Goal: Information Seeking & Learning: Learn about a topic

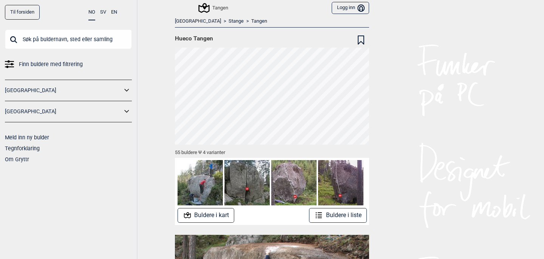
click at [214, 8] on div "Tangen" at bounding box center [213, 7] width 29 height 9
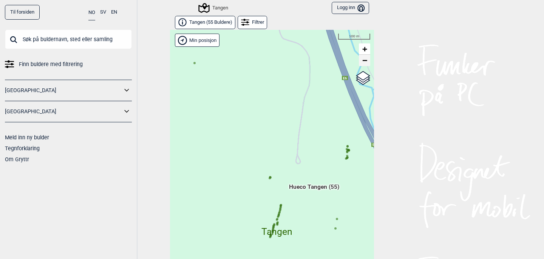
click at [365, 60] on span "−" at bounding box center [364, 59] width 5 height 9
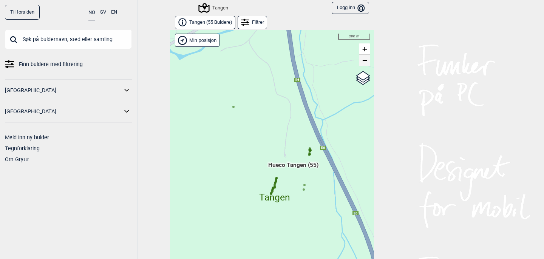
click at [365, 60] on span "−" at bounding box center [364, 59] width 5 height 9
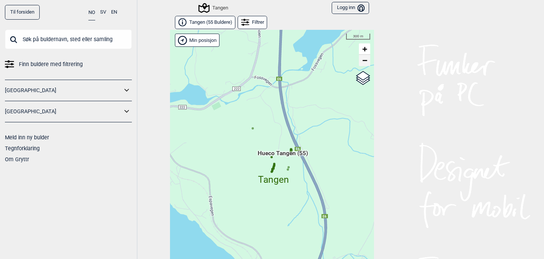
click at [365, 60] on span "−" at bounding box center [364, 59] width 5 height 9
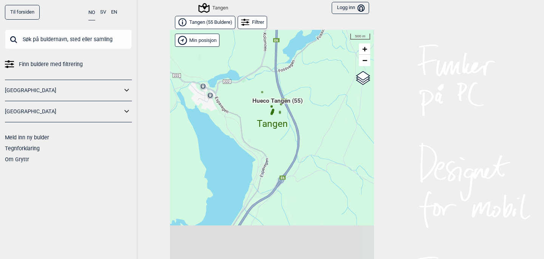
drag, startPoint x: 320, startPoint y: 125, endPoint x: 320, endPoint y: 76, distance: 48.7
click at [320, 77] on div "Hallingdal Gol Ål Stange Kolomoen Vallset Tangen Sørli Åsbygda Buskerud syd Kon…" at bounding box center [272, 150] width 204 height 241
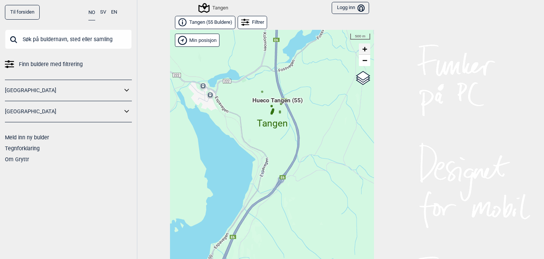
click at [364, 49] on span "+" at bounding box center [364, 48] width 5 height 9
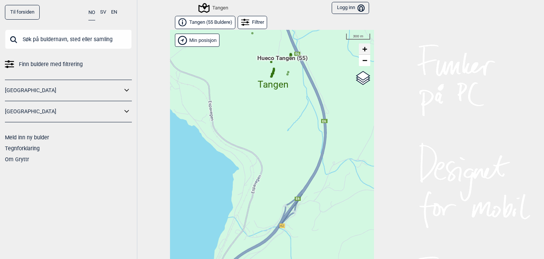
click at [364, 49] on span "+" at bounding box center [364, 48] width 5 height 9
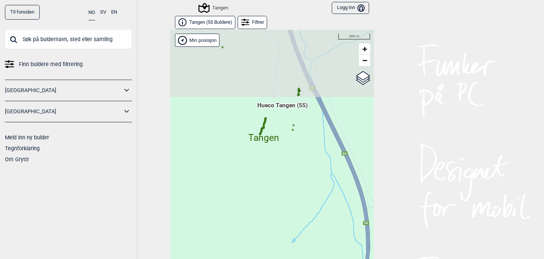
drag, startPoint x: 297, startPoint y: 77, endPoint x: 288, endPoint y: 208, distance: 131.3
click at [288, 208] on div "Hallingdal Gol Ål Stange Kolomoen Vallset Tangen Sørli Åsbygda Buskerud syd Kon…" at bounding box center [272, 150] width 204 height 241
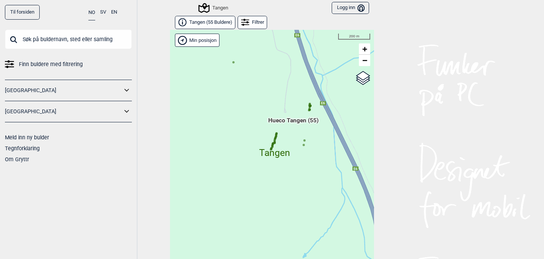
drag, startPoint x: 315, startPoint y: 140, endPoint x: 325, endPoint y: 154, distance: 17.3
click at [325, 154] on div "Hallingdal Gol Ål Stange Kolomoen Vallset Tangen Sørli Åsbygda Buskerud syd Kon…" at bounding box center [272, 150] width 204 height 241
click at [365, 49] on span "+" at bounding box center [364, 48] width 5 height 9
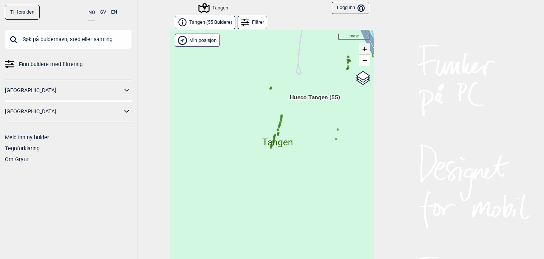
click at [365, 49] on span "+" at bounding box center [364, 48] width 5 height 9
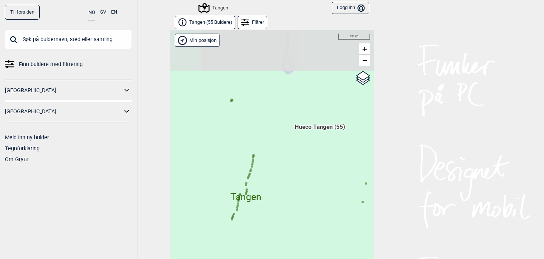
drag, startPoint x: 320, startPoint y: 85, endPoint x: 283, endPoint y: 159, distance: 83.4
click at [283, 159] on div "Hallingdal Gol Ål Stange Kolomoen Vallset Tangen Sørli Åsbygda Buskerud syd Kon…" at bounding box center [272, 150] width 204 height 241
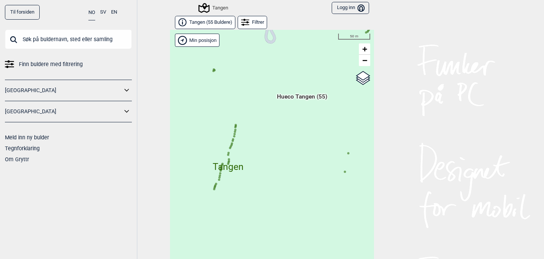
drag, startPoint x: 285, startPoint y: 147, endPoint x: 267, endPoint y: 117, distance: 35.0
click at [267, 117] on div "Hallingdal Gol Ål Stange Kolomoen Vallset Tangen Sørli Åsbygda Buskerud syd Kon…" at bounding box center [272, 150] width 204 height 241
click at [231, 160] on span "Tangen" at bounding box center [227, 160] width 31 height 0
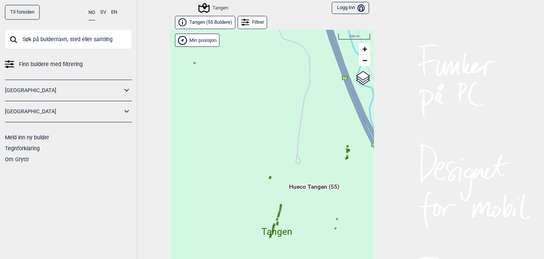
click at [220, 21] on span "Tangen ( 55 Buldere )" at bounding box center [210, 22] width 43 height 6
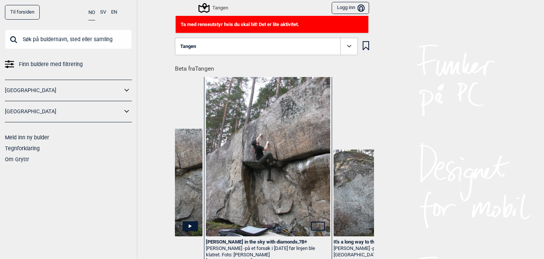
click at [218, 8] on div "Tangen" at bounding box center [213, 7] width 29 height 9
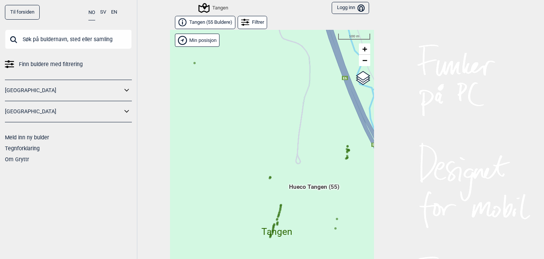
scroll to position [11, 0]
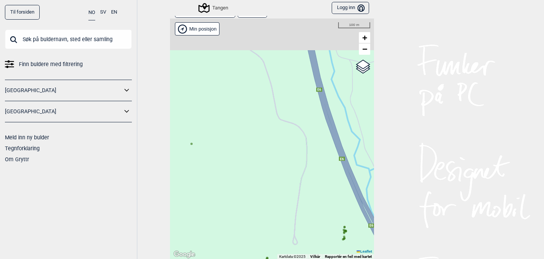
drag, startPoint x: 293, startPoint y: 91, endPoint x: 291, endPoint y: 184, distance: 92.9
click at [291, 185] on div "Hallingdal Gol Ål Stange Kolomoen Vallset Tangen Sørli Åsbygda Buskerud syd Kon…" at bounding box center [272, 138] width 204 height 241
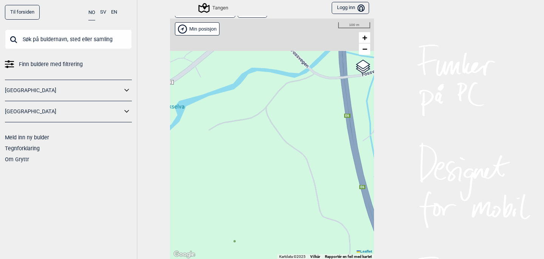
drag, startPoint x: 240, startPoint y: 92, endPoint x: 282, endPoint y: 187, distance: 103.9
click at [282, 188] on div "Hallingdal Gol Ål Stange Kolomoen Vallset Tangen Sørli Åsbygda Buskerud syd Kon…" at bounding box center [272, 138] width 204 height 241
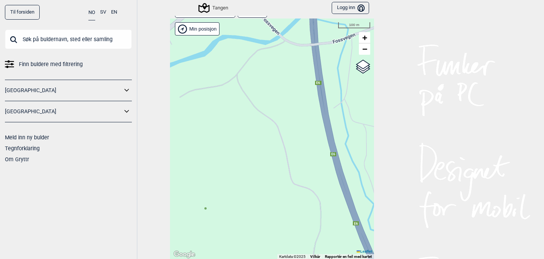
drag, startPoint x: 282, startPoint y: 187, endPoint x: 253, endPoint y: 155, distance: 43.3
click at [253, 155] on div "Hallingdal Gol Ål Stange Kolomoen Vallset Tangen Sørli Åsbygda Buskerud syd Kon…" at bounding box center [272, 138] width 204 height 241
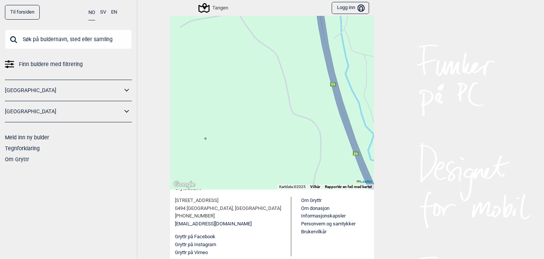
scroll to position [81, 0]
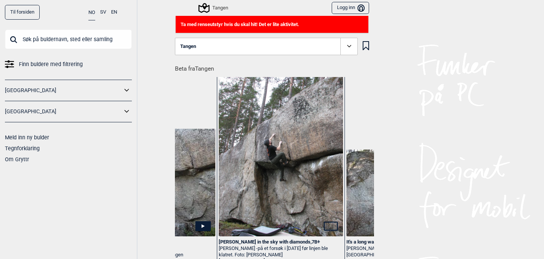
scroll to position [0, 1240]
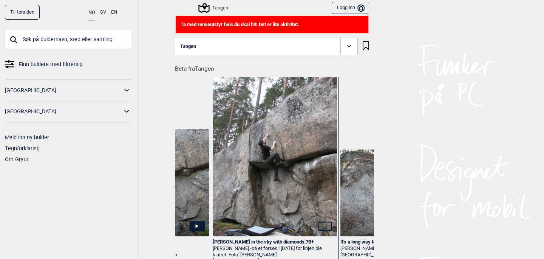
click at [271, 241] on div "Lucy in the sky with diamonds , 7B+" at bounding box center [274, 242] width 124 height 6
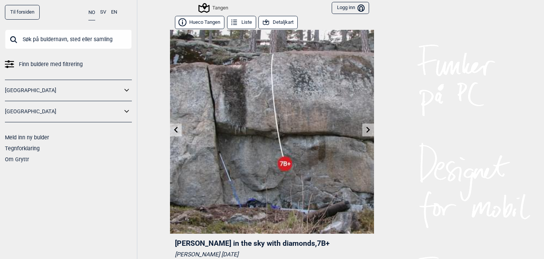
click at [286, 21] on button "Detaljkart" at bounding box center [277, 22] width 39 height 13
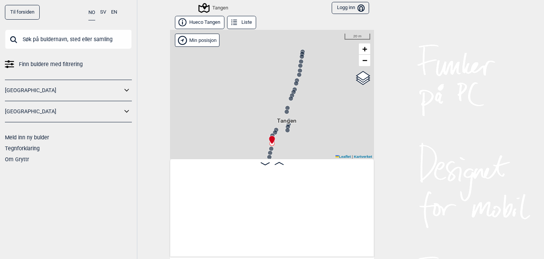
scroll to position [0, 638]
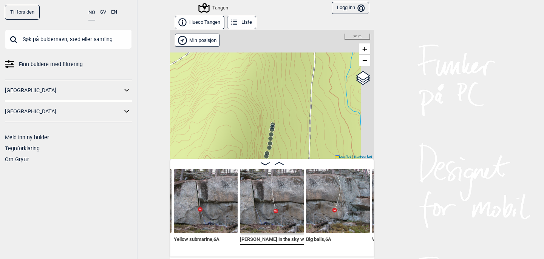
drag, startPoint x: 331, startPoint y: 67, endPoint x: 301, endPoint y: 140, distance: 78.7
click at [301, 140] on div "Tangen Brukerens posisjon Min posisjon 20 m + − Kartverket OpenStreetMap Google…" at bounding box center [272, 94] width 204 height 129
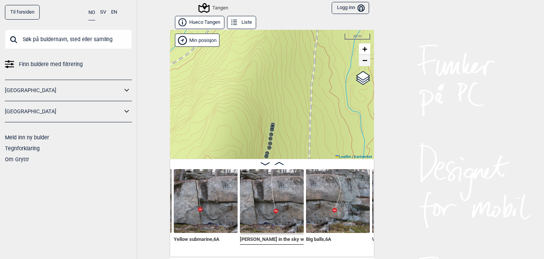
click at [367, 62] on span "−" at bounding box center [364, 59] width 5 height 9
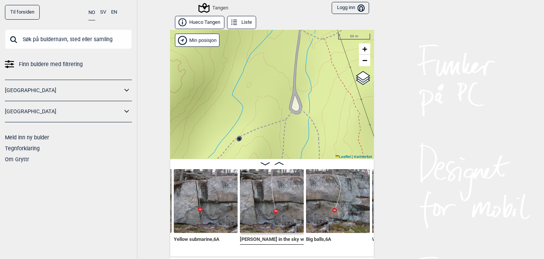
drag, startPoint x: 295, startPoint y: 75, endPoint x: 284, endPoint y: 134, distance: 60.0
click at [284, 134] on div "Tangen Brukerens posisjon Min posisjon 50 m + − Kartverket OpenStreetMap Google…" at bounding box center [272, 94] width 204 height 129
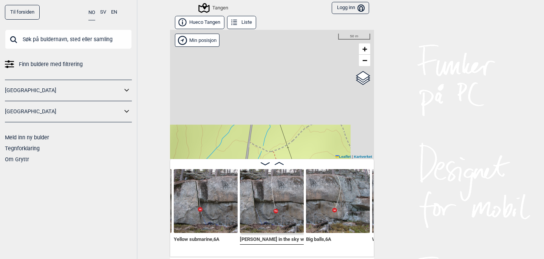
drag, startPoint x: 317, startPoint y: 55, endPoint x: 266, endPoint y: 167, distance: 123.5
click at [266, 167] on div "Hueco Tangen Liste Tangen Brukerens posisjon Min posisjon 50 m + − Kartverket O…" at bounding box center [272, 136] width 204 height 241
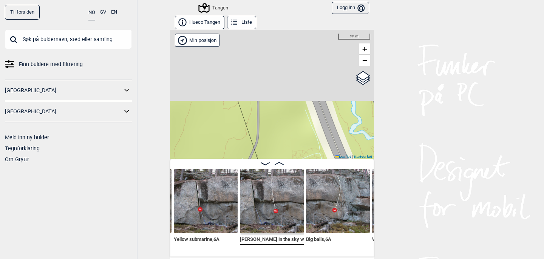
drag, startPoint x: 290, startPoint y: 69, endPoint x: 283, endPoint y: 172, distance: 103.3
click at [282, 168] on div "Hueco Tangen Liste Tangen Brukerens posisjon Min posisjon 50 m + − Kartverket O…" at bounding box center [272, 136] width 204 height 241
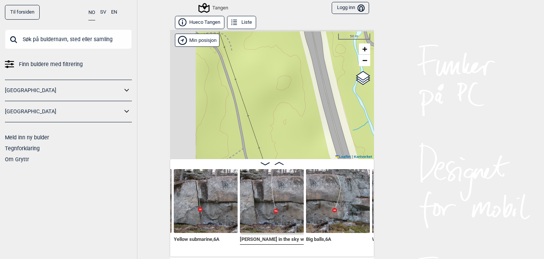
drag, startPoint x: 276, startPoint y: 77, endPoint x: 322, endPoint y: 174, distance: 107.0
click at [322, 174] on div "Hueco Tangen Liste Tangen Brukerens posisjon Min posisjon 50 m + − Kartverket O…" at bounding box center [272, 136] width 204 height 241
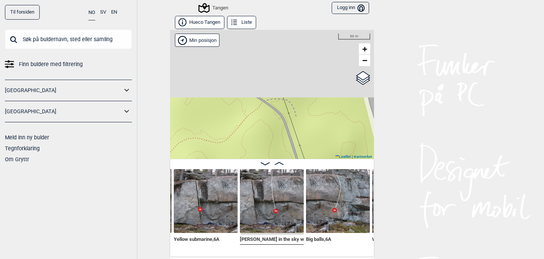
drag, startPoint x: 272, startPoint y: 74, endPoint x: 350, endPoint y: 156, distance: 113.2
click at [350, 156] on div "Hueco Tangen Liste Tangen Brukerens posisjon Min posisjon 50 m + − Kartverket O…" at bounding box center [272, 136] width 204 height 241
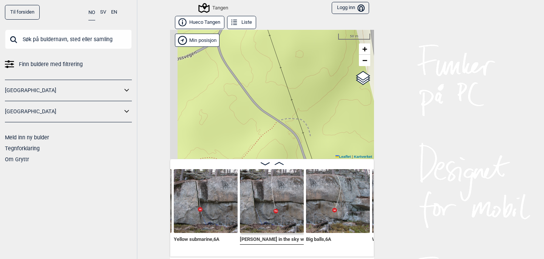
drag, startPoint x: 306, startPoint y: 62, endPoint x: 328, endPoint y: 166, distance: 106.8
click at [328, 166] on div "Hueco Tangen Liste Tangen Brukerens posisjon Min posisjon 50 m + − Kartverket O…" at bounding box center [272, 136] width 204 height 241
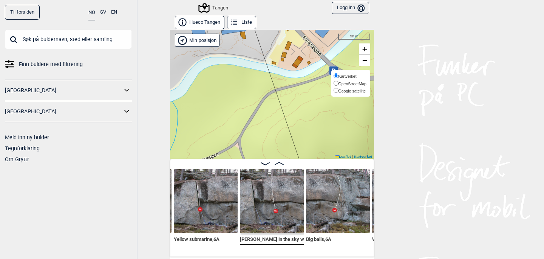
click at [334, 88] on input "Google satellite" at bounding box center [335, 90] width 5 height 5
radio input "true"
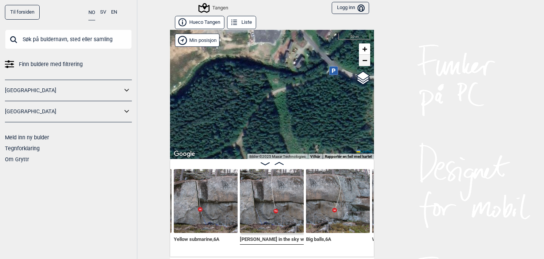
click at [366, 60] on span "−" at bounding box center [364, 59] width 5 height 9
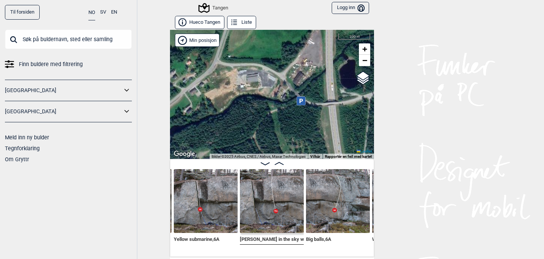
drag, startPoint x: 318, startPoint y: 109, endPoint x: 314, endPoint y: 22, distance: 87.6
click at [314, 22] on div "Hueco Tangen Liste Tangen Brukerens posisjon Min posisjon 100 m + − Kartverket …" at bounding box center [272, 136] width 204 height 241
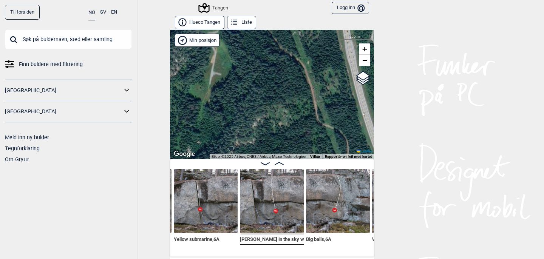
drag, startPoint x: 307, startPoint y: 97, endPoint x: 318, endPoint y: 59, distance: 38.9
click at [318, 59] on div "Tangen Brukerens posisjon Min posisjon 100 m + − Kartverket OpenStreetMap Googl…" at bounding box center [272, 94] width 204 height 129
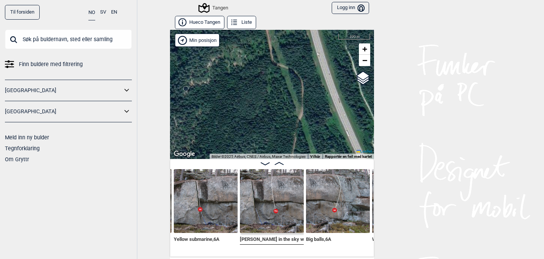
drag, startPoint x: 331, startPoint y: 121, endPoint x: 270, endPoint y: 25, distance: 113.3
click at [270, 25] on div "Hueco Tangen Liste Tangen Brukerens posisjon Min posisjon 100 m + − Kartverket …" at bounding box center [272, 136] width 204 height 241
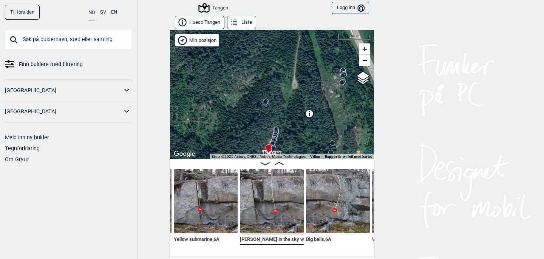
drag, startPoint x: 297, startPoint y: 95, endPoint x: 335, endPoint y: 29, distance: 77.1
click at [334, 31] on div "Tangen Brukerens posisjon Min posisjon 100 m + − Kartverket OpenStreetMap Googl…" at bounding box center [272, 94] width 204 height 129
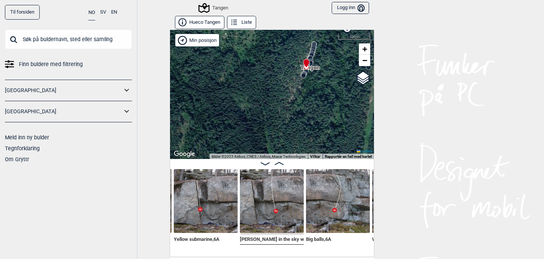
drag, startPoint x: 303, startPoint y: 99, endPoint x: 329, endPoint y: 29, distance: 73.6
click at [329, 29] on div "Hueco Tangen Liste Tangen Brukerens posisjon Min posisjon 100 m + − Kartverket …" at bounding box center [272, 136] width 204 height 241
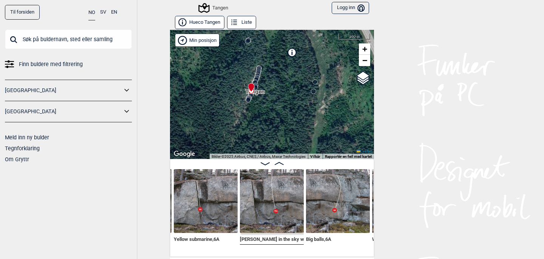
drag, startPoint x: 328, startPoint y: 67, endPoint x: 273, endPoint y: 92, distance: 60.7
click at [273, 92] on div "Tangen Brukerens posisjon Min posisjon 100 m + − Kartverket OpenStreetMap Googl…" at bounding box center [272, 94] width 204 height 129
click at [365, 51] on span "+" at bounding box center [364, 48] width 5 height 9
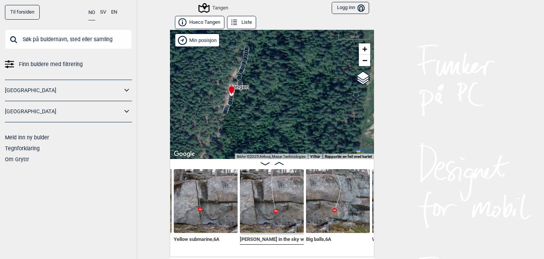
drag, startPoint x: 274, startPoint y: 69, endPoint x: 275, endPoint y: 124, distance: 54.4
click at [275, 124] on div "Tangen Brukerens posisjon Min posisjon 50 m + − Kartverket OpenStreetMap Google…" at bounding box center [272, 94] width 204 height 129
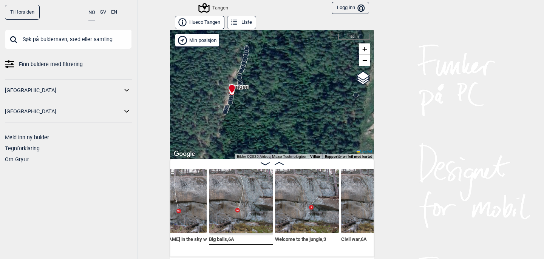
scroll to position [0, 737]
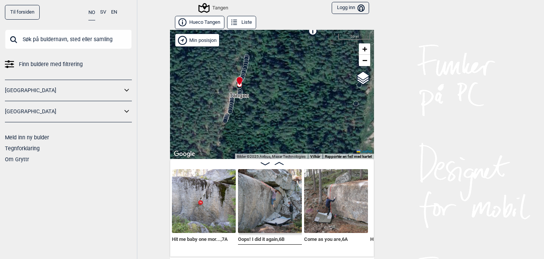
scroll to position [0, 1367]
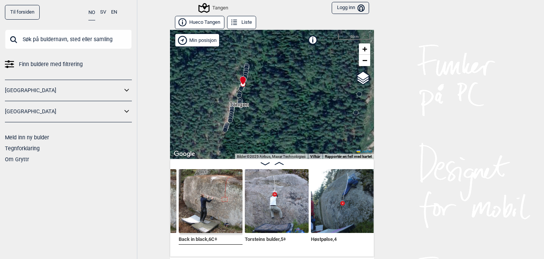
scroll to position [1, 0]
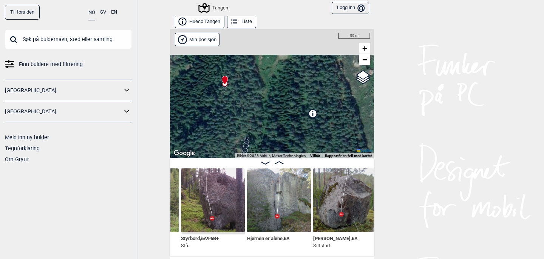
scroll to position [0, 2481]
click at [366, 59] on span "−" at bounding box center [364, 59] width 5 height 9
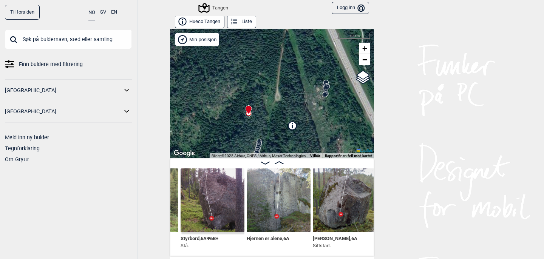
click at [289, 188] on img at bounding box center [278, 200] width 64 height 64
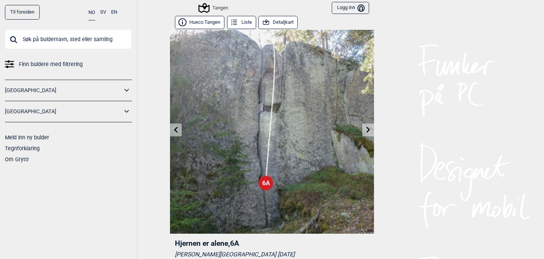
click at [283, 20] on button "Detaljkart" at bounding box center [277, 22] width 39 height 13
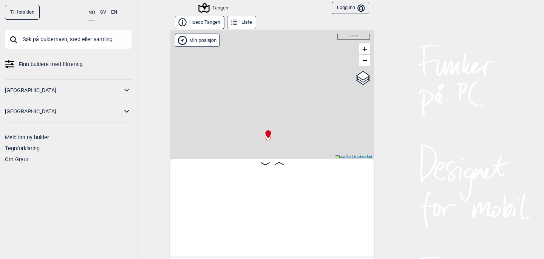
scroll to position [0, 2424]
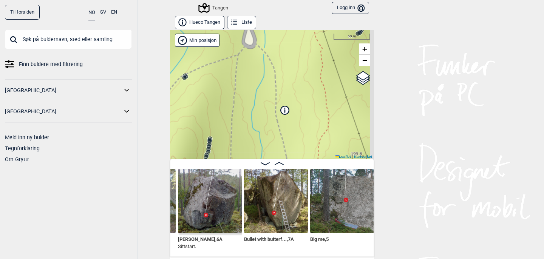
scroll to position [0, 2555]
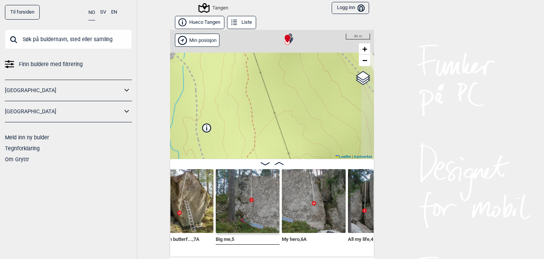
scroll to position [0, 2647]
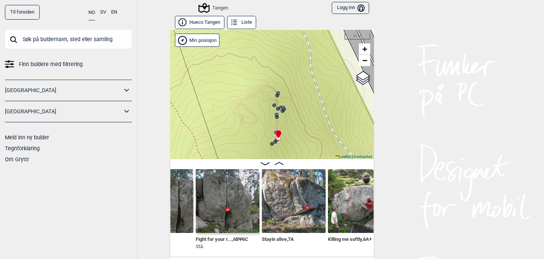
scroll to position [0, 2870]
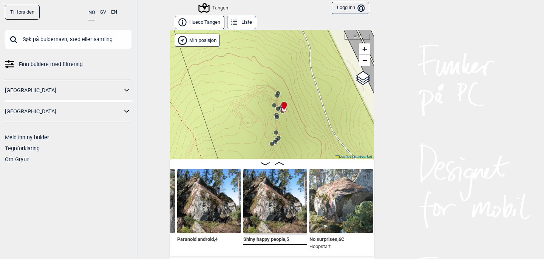
scroll to position [0, 3149]
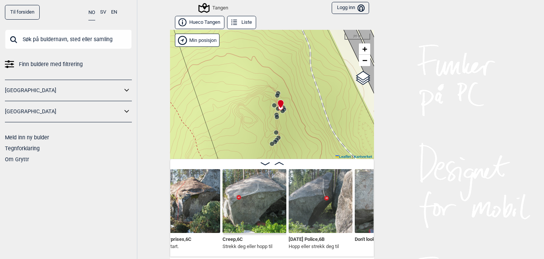
scroll to position [0, 3303]
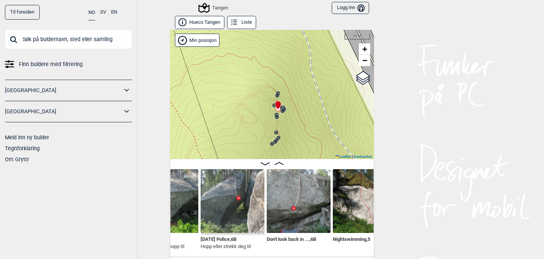
scroll to position [0, 3385]
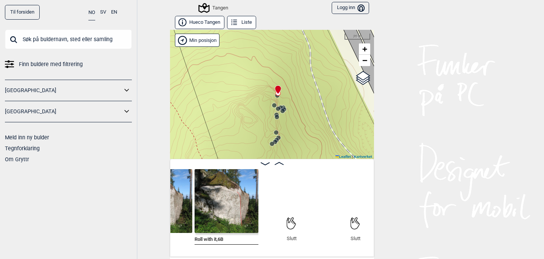
scroll to position [0, 3593]
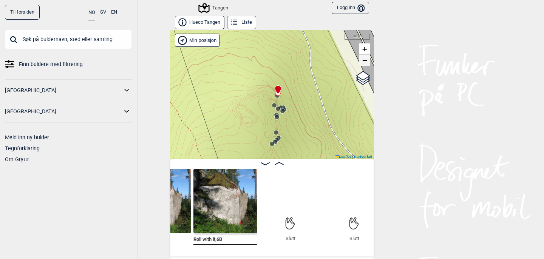
click at [364, 61] on span "−" at bounding box center [364, 59] width 5 height 9
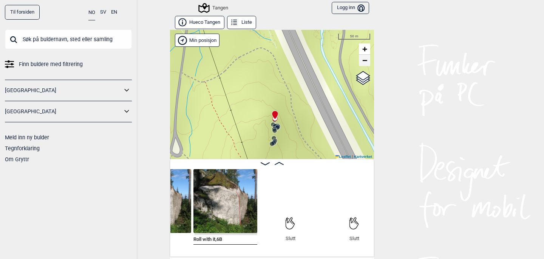
click at [364, 61] on span "−" at bounding box center [364, 59] width 5 height 9
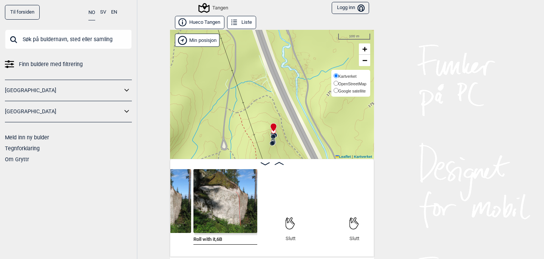
click at [333, 88] on input "Google satellite" at bounding box center [335, 90] width 5 height 5
radio input "true"
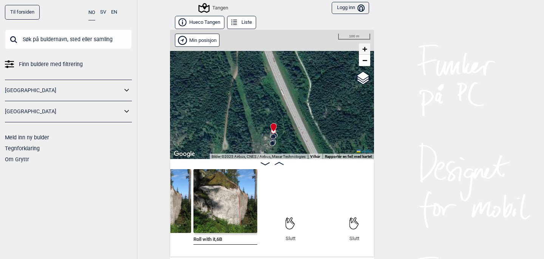
click at [365, 48] on span "+" at bounding box center [364, 48] width 5 height 9
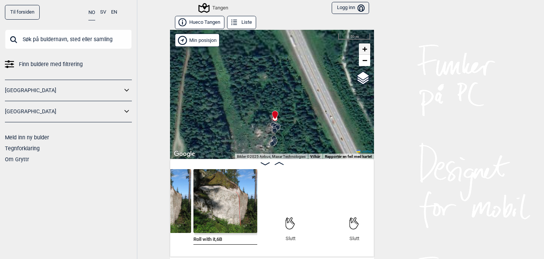
click at [365, 48] on span "+" at bounding box center [364, 48] width 5 height 9
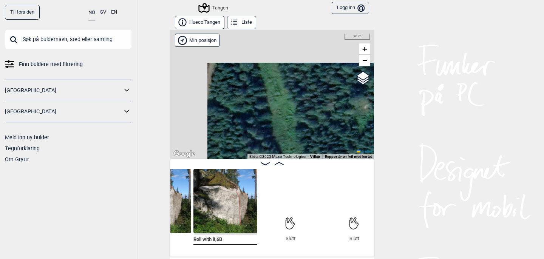
drag, startPoint x: 291, startPoint y: 89, endPoint x: 399, endPoint y: 185, distance: 144.1
click at [399, 185] on div "Til forsiden NO SV EN Finn buldere med filtrering Norge Sverige Meld inn ny bul…" at bounding box center [272, 129] width 544 height 259
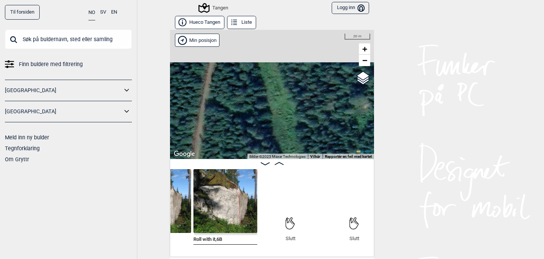
click at [99, 41] on input "text" at bounding box center [68, 39] width 127 height 20
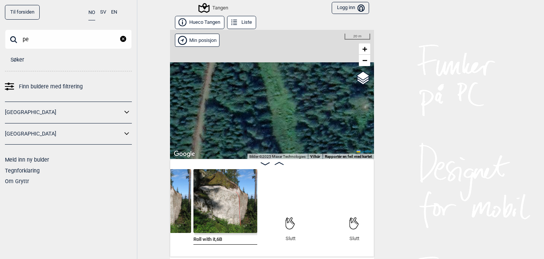
type input "p"
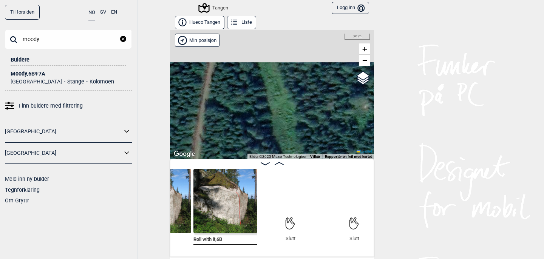
type input "moody"
click at [50, 75] on div "Moody , 6B Ψ 7A" at bounding box center [68, 74] width 115 height 6
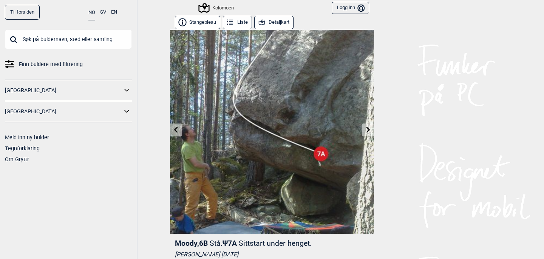
click at [279, 21] on button "Detaljkart" at bounding box center [273, 22] width 39 height 13
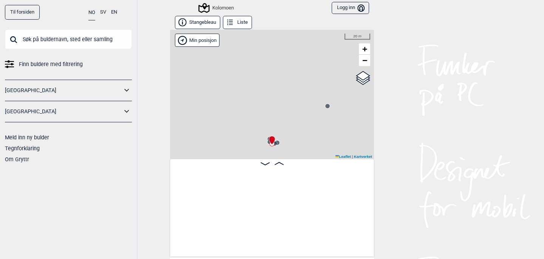
scroll to position [0, 21624]
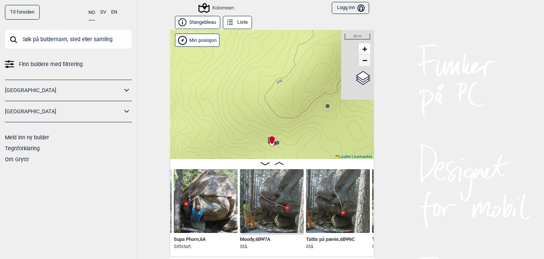
click at [365, 62] on span "−" at bounding box center [364, 59] width 5 height 9
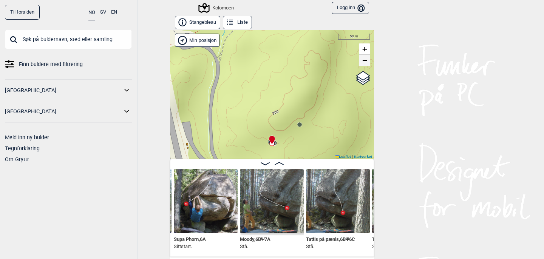
click at [365, 62] on span "−" at bounding box center [364, 59] width 5 height 9
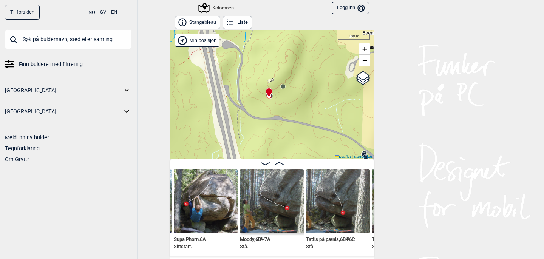
drag, startPoint x: 325, startPoint y: 110, endPoint x: 322, endPoint y: 61, distance: 48.8
click at [322, 62] on div "Kolomoen" at bounding box center [272, 94] width 204 height 129
click at [364, 61] on span "−" at bounding box center [364, 59] width 5 height 9
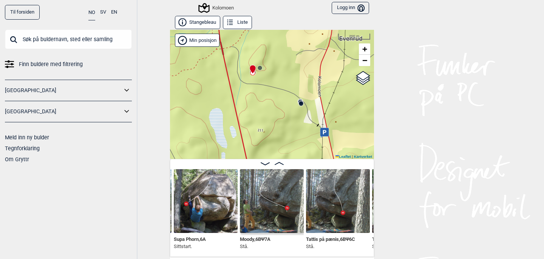
drag, startPoint x: 317, startPoint y: 109, endPoint x: 299, endPoint y: 63, distance: 50.1
click at [299, 63] on div "Kolomoen" at bounding box center [272, 94] width 204 height 129
click at [365, 62] on span "−" at bounding box center [364, 59] width 5 height 9
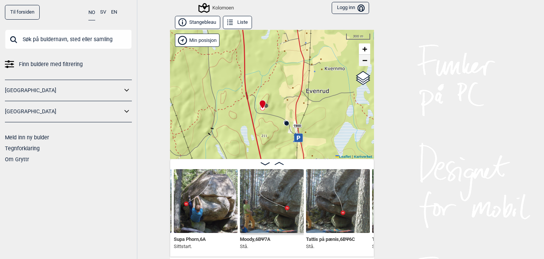
click at [365, 62] on span "−" at bounding box center [364, 59] width 5 height 9
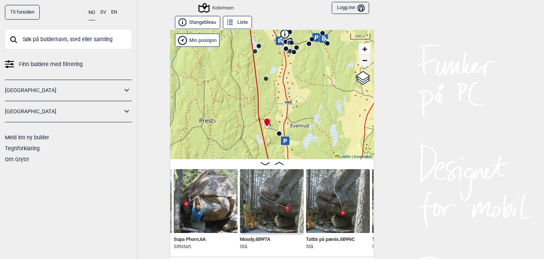
click at [365, 62] on span "−" at bounding box center [364, 59] width 5 height 9
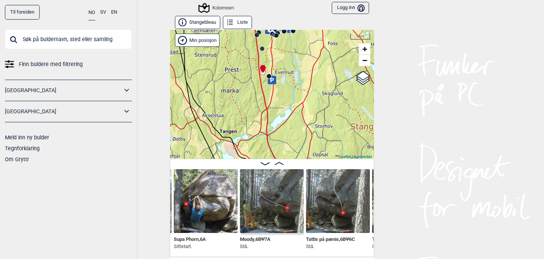
drag, startPoint x: 323, startPoint y: 104, endPoint x: 317, endPoint y: 42, distance: 63.0
click at [317, 42] on div "Kolomoen" at bounding box center [272, 94] width 204 height 129
click at [365, 49] on span "+" at bounding box center [364, 48] width 5 height 9
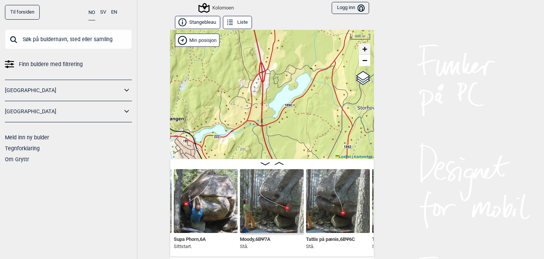
click at [365, 49] on span "+" at bounding box center [364, 48] width 5 height 9
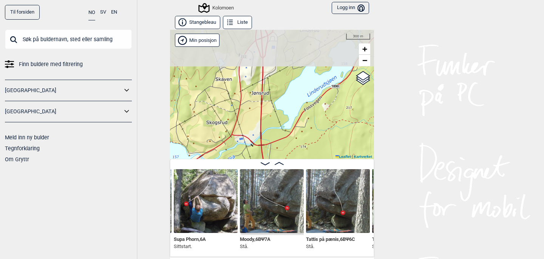
drag, startPoint x: 274, startPoint y: 51, endPoint x: 322, endPoint y: 166, distance: 125.3
click at [322, 166] on div "Stangebleau Liste Kolomoen" at bounding box center [272, 136] width 204 height 241
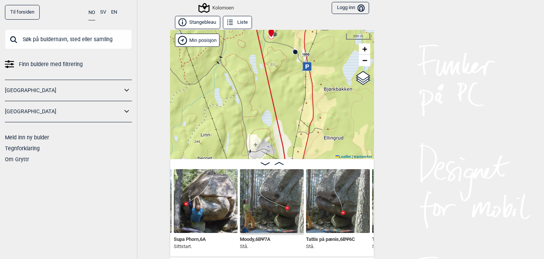
drag, startPoint x: 314, startPoint y: 89, endPoint x: 302, endPoint y: 177, distance: 88.3
click at [302, 177] on div "Stangebleau Liste Kolomoen" at bounding box center [272, 136] width 204 height 241
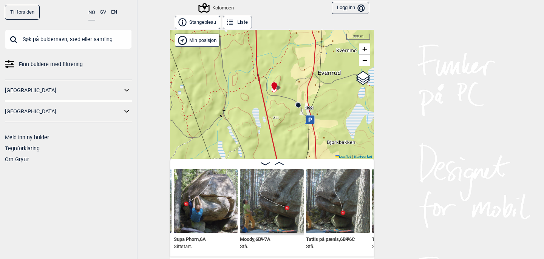
drag, startPoint x: 283, startPoint y: 92, endPoint x: 285, endPoint y: 123, distance: 30.6
click at [285, 123] on div "Kolomoen" at bounding box center [272, 94] width 204 height 129
click at [364, 49] on span "+" at bounding box center [364, 48] width 5 height 9
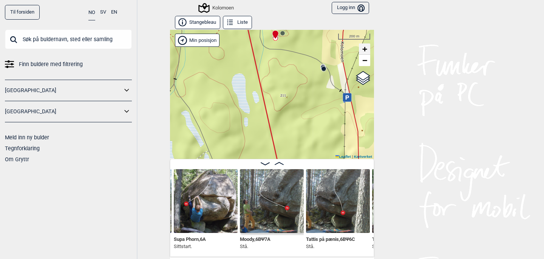
click at [364, 49] on span "+" at bounding box center [364, 48] width 5 height 9
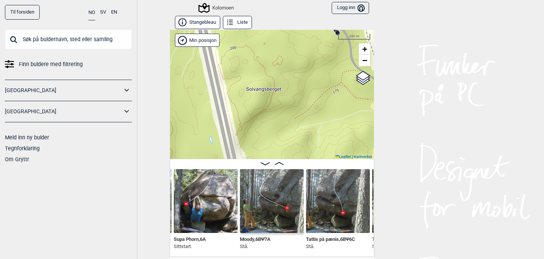
drag, startPoint x: 314, startPoint y: 56, endPoint x: 245, endPoint y: 130, distance: 101.0
click at [245, 130] on div "Kolomoen" at bounding box center [272, 94] width 204 height 129
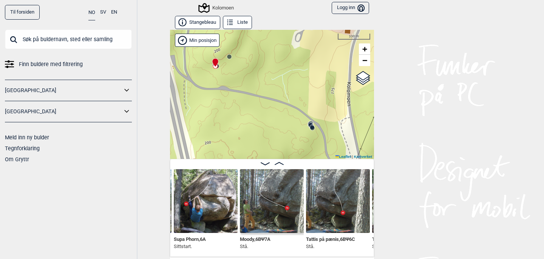
drag, startPoint x: 269, startPoint y: 74, endPoint x: 274, endPoint y: 133, distance: 59.9
click at [274, 133] on div "Kolomoen" at bounding box center [272, 94] width 204 height 129
click at [314, 130] on icon at bounding box center [312, 128] width 6 height 6
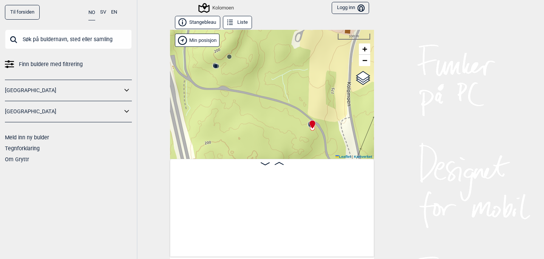
scroll to position [0, 22401]
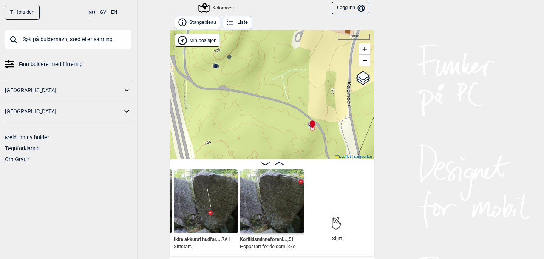
click at [202, 204] on img at bounding box center [206, 201] width 64 height 64
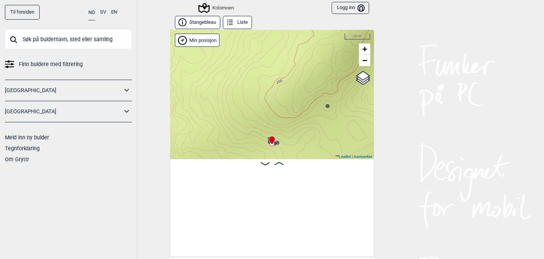
scroll to position [0, 21624]
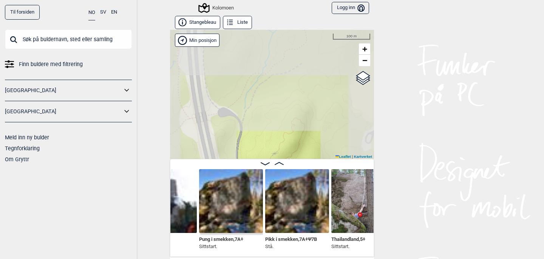
scroll to position [0, 21405]
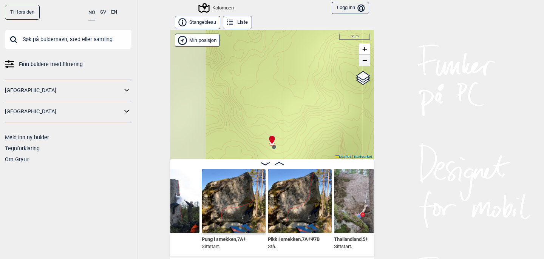
click at [366, 64] on span "−" at bounding box center [364, 59] width 5 height 9
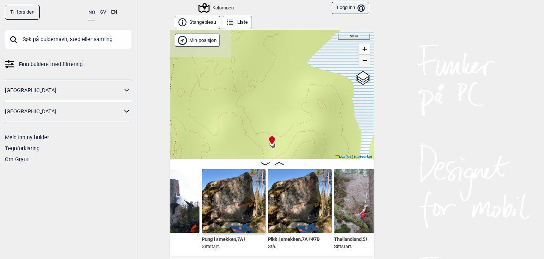
click at [366, 64] on span "−" at bounding box center [364, 59] width 5 height 9
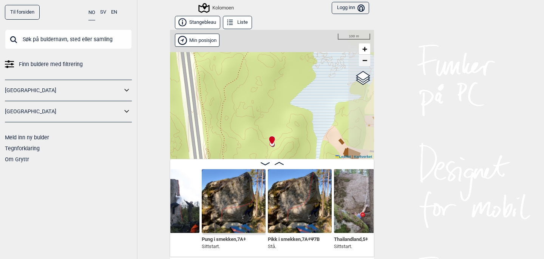
click at [366, 64] on span "−" at bounding box center [364, 59] width 5 height 9
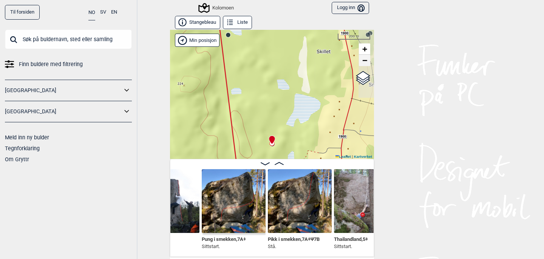
click at [366, 64] on span "−" at bounding box center [364, 59] width 5 height 9
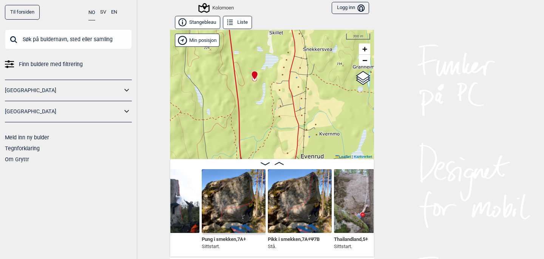
drag, startPoint x: 299, startPoint y: 117, endPoint x: 282, endPoint y: 52, distance: 67.2
click at [282, 52] on div "Kolomoen" at bounding box center [272, 94] width 204 height 129
click at [181, 193] on img at bounding box center [168, 201] width 64 height 64
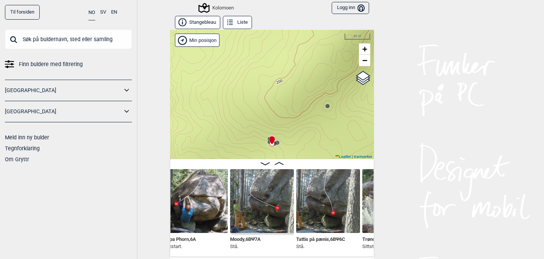
scroll to position [0, 21633]
click at [362, 61] on span "−" at bounding box center [364, 59] width 5 height 9
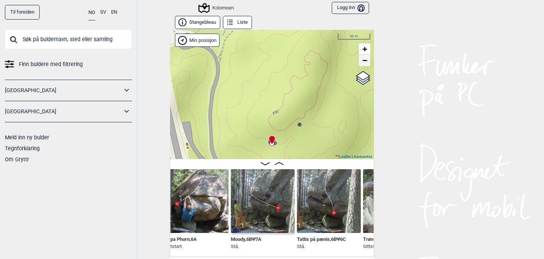
click at [362, 61] on span "−" at bounding box center [364, 59] width 5 height 9
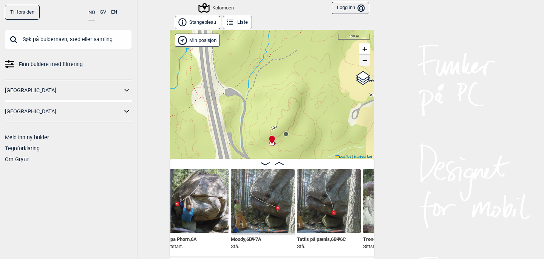
click at [362, 61] on span "−" at bounding box center [364, 59] width 5 height 9
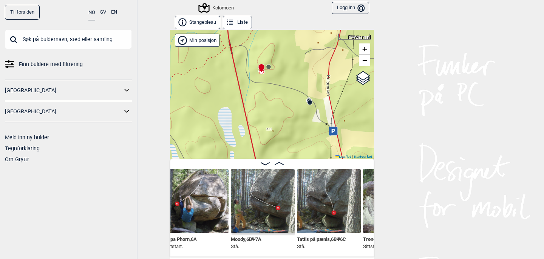
drag, startPoint x: 318, startPoint y: 118, endPoint x: 307, endPoint y: 46, distance: 72.9
click at [307, 46] on div "Kolomoen" at bounding box center [272, 94] width 204 height 129
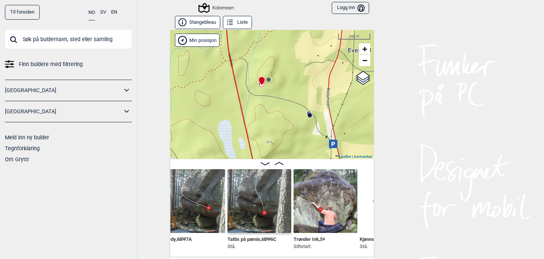
scroll to position [0, 21703]
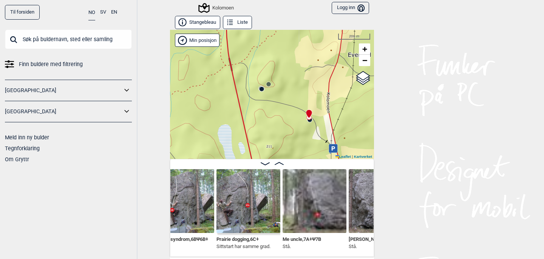
scroll to position [0, 21978]
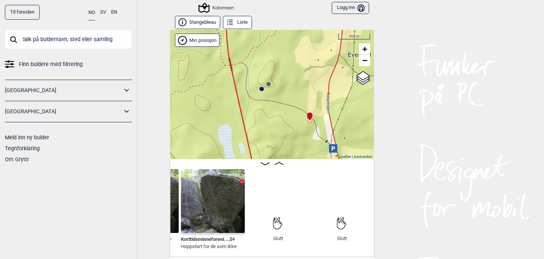
scroll to position [0, 22475]
click at [39, 44] on input "text" at bounding box center [68, 39] width 127 height 20
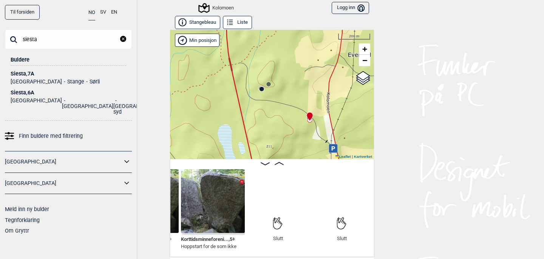
type input "siesta"
click at [25, 72] on div "Siesta , 7A" at bounding box center [68, 74] width 115 height 6
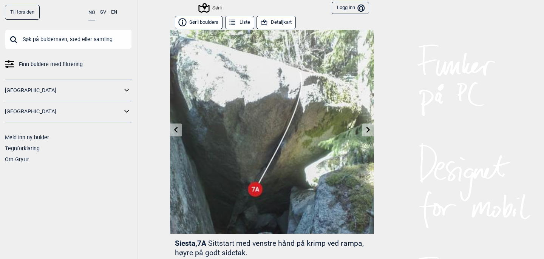
click at [287, 25] on button "Detaljkart" at bounding box center [275, 22] width 39 height 13
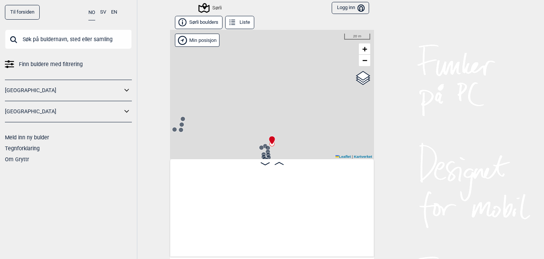
scroll to position [0, 1850]
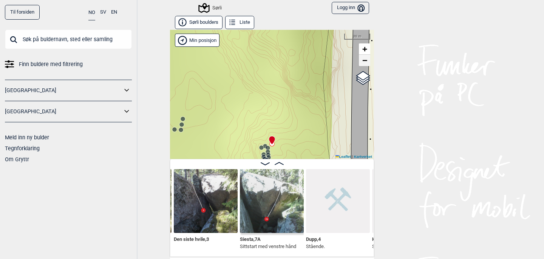
click at [363, 61] on span "−" at bounding box center [364, 59] width 5 height 9
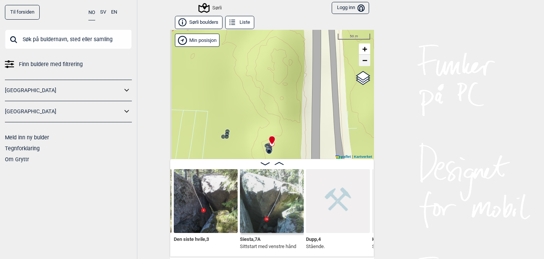
click at [363, 61] on span "−" at bounding box center [364, 59] width 5 height 9
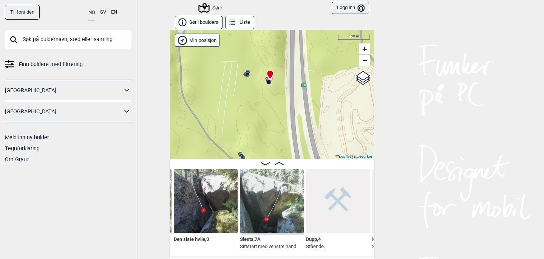
drag, startPoint x: 316, startPoint y: 119, endPoint x: 314, endPoint y: 54, distance: 65.7
click at [314, 54] on div "Sørli Brukerens posisjon Min posisjon 100 m + − Kartverket OpenStreetMap Google…" at bounding box center [272, 94] width 204 height 129
click at [366, 61] on span "−" at bounding box center [364, 59] width 5 height 9
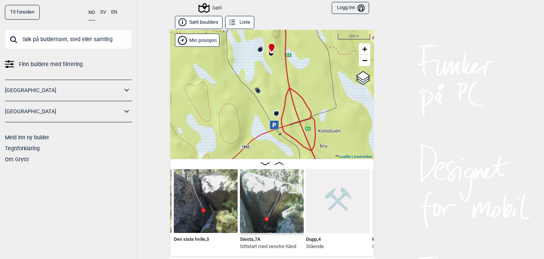
drag, startPoint x: 313, startPoint y: 100, endPoint x: 314, endPoint y: 40, distance: 59.3
click at [314, 40] on div "Sørli Brukerens posisjon Min posisjon 200 m + − Kartverket OpenStreetMap Google…" at bounding box center [272, 94] width 204 height 129
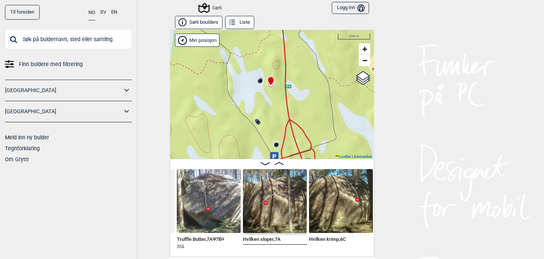
scroll to position [0, 1399]
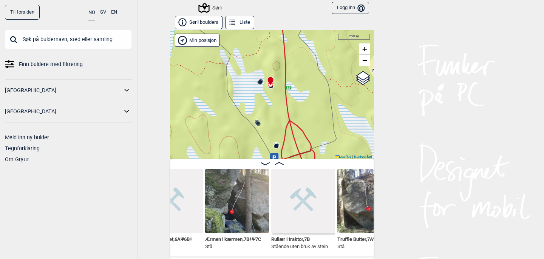
scroll to position [0, 1244]
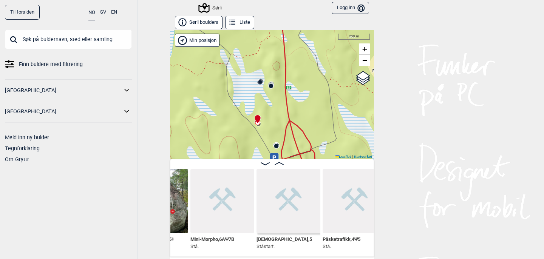
scroll to position [0, 1004]
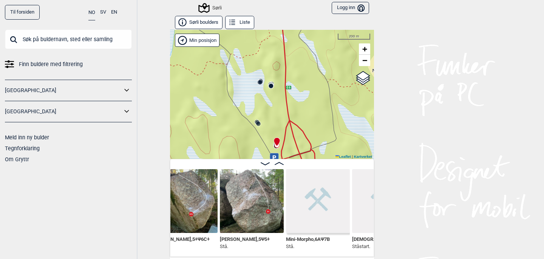
scroll to position [0, 910]
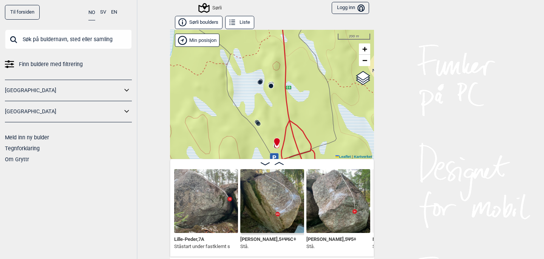
scroll to position [0, 828]
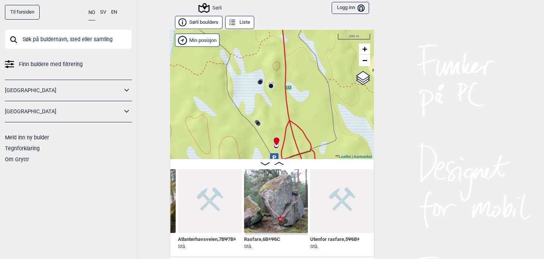
scroll to position [0, 442]
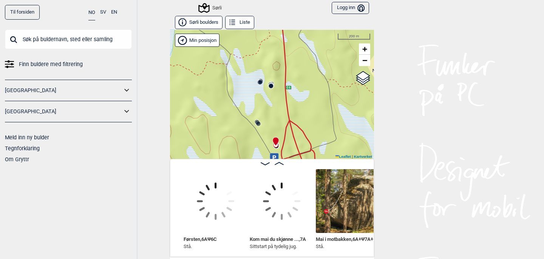
scroll to position [0, 94]
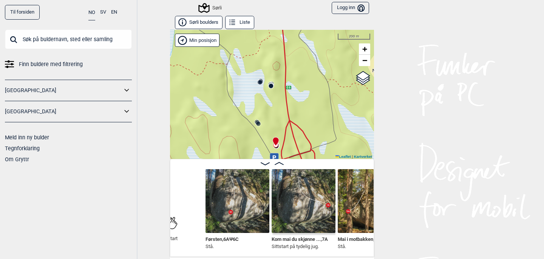
click at [110, 40] on input "text" at bounding box center [68, 39] width 127 height 20
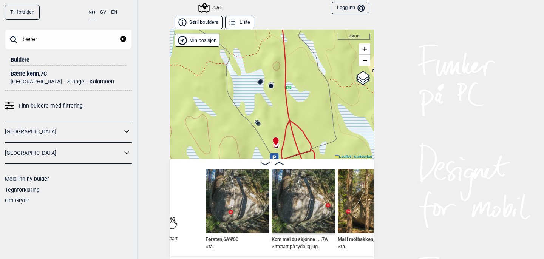
type input "bærer"
drag, startPoint x: 110, startPoint y: 40, endPoint x: 38, endPoint y: 76, distance: 80.0
click at [38, 76] on div "Bærre kønn , 7C" at bounding box center [68, 74] width 115 height 6
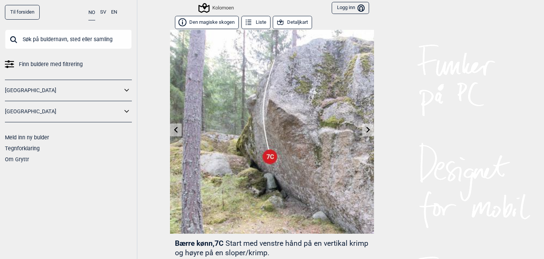
click at [294, 21] on button "Detaljkart" at bounding box center [292, 22] width 39 height 13
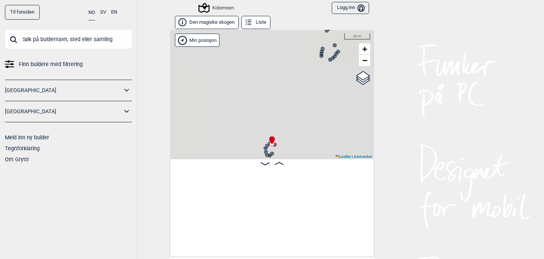
scroll to position [0, 1531]
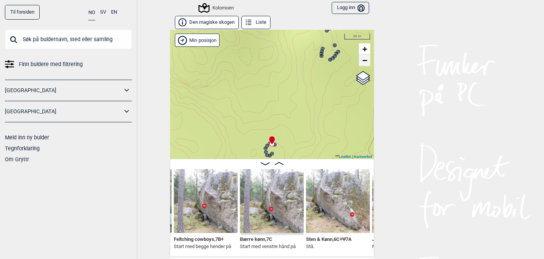
click at [365, 60] on span "−" at bounding box center [364, 59] width 5 height 9
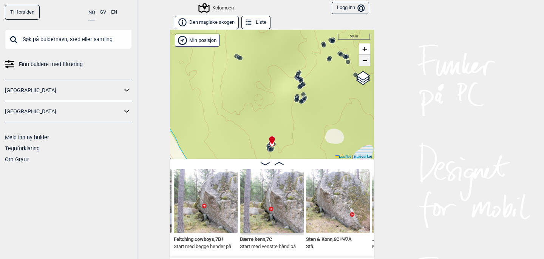
click at [365, 61] on span "−" at bounding box center [364, 59] width 5 height 9
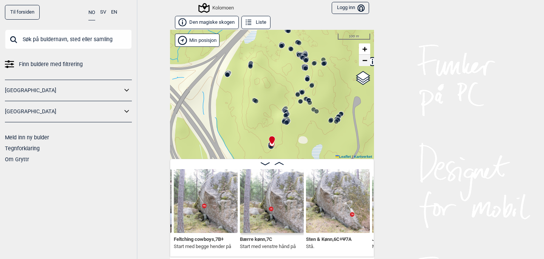
click at [365, 61] on span "−" at bounding box center [364, 59] width 5 height 9
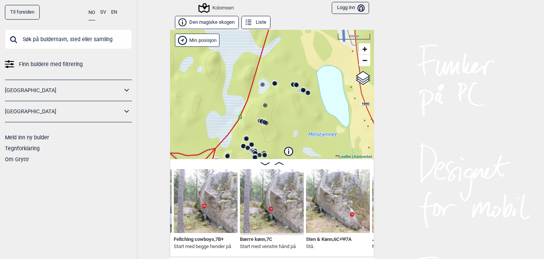
drag, startPoint x: 315, startPoint y: 60, endPoint x: 282, endPoint y: 111, distance: 61.3
click at [282, 111] on div "Kolomoen" at bounding box center [272, 94] width 204 height 129
click at [309, 94] on circle at bounding box center [307, 93] width 5 height 5
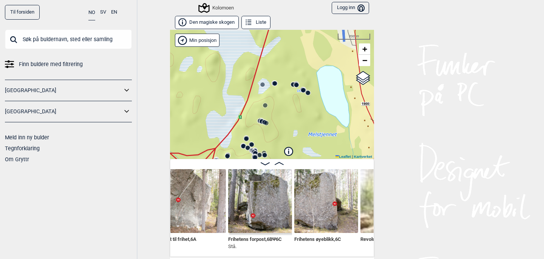
scroll to position [0, 13813]
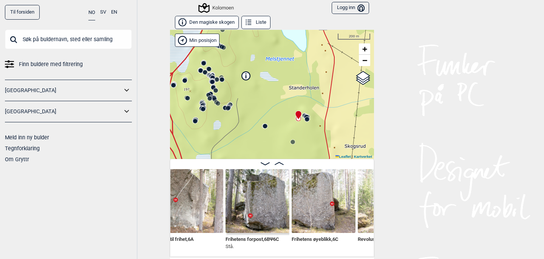
drag, startPoint x: 313, startPoint y: 115, endPoint x: 262, endPoint y: 97, distance: 53.6
click at [266, 54] on div "Kolomoen" at bounding box center [272, 94] width 204 height 129
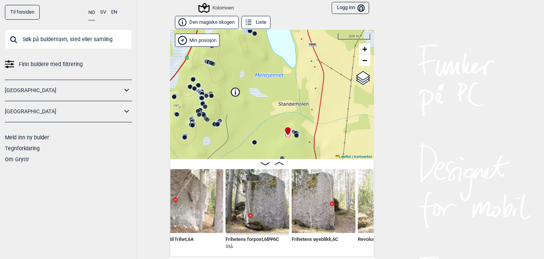
drag, startPoint x: 300, startPoint y: 62, endPoint x: 297, endPoint y: 55, distance: 7.9
click at [297, 55] on div "Kolomoen" at bounding box center [272, 94] width 204 height 129
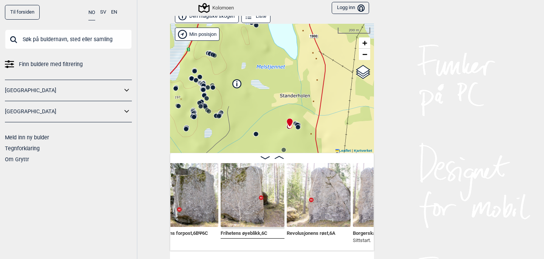
scroll to position [6, 0]
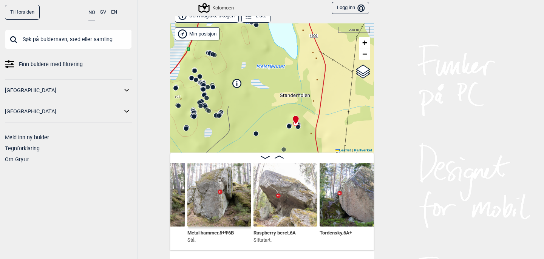
scroll to position [0, 14915]
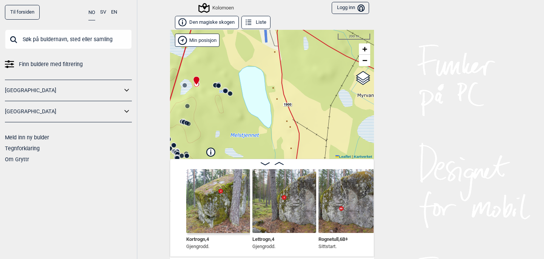
scroll to position [6, 0]
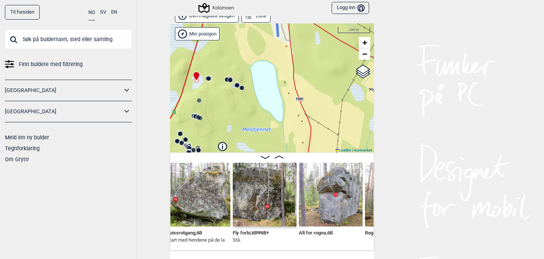
scroll to position [0, 11503]
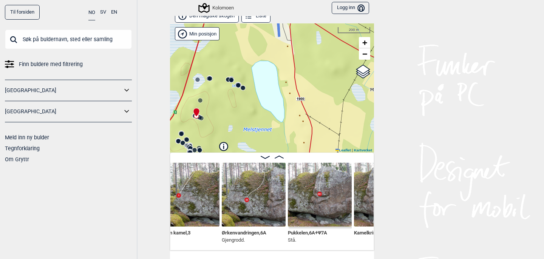
scroll to position [0, 10806]
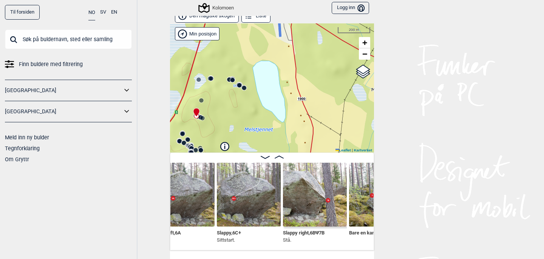
scroll to position [0, 10620]
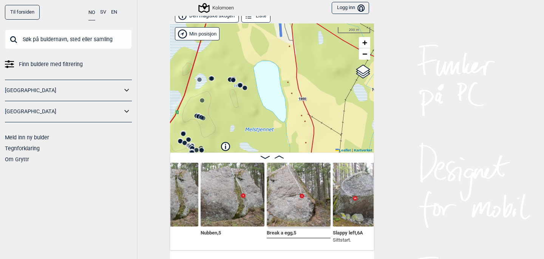
scroll to position [0, 10445]
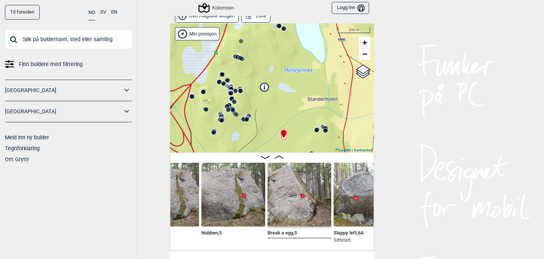
drag, startPoint x: 288, startPoint y: 102, endPoint x: 326, endPoint y: 43, distance: 70.9
click at [326, 43] on div "Kolomoen" at bounding box center [272, 87] width 204 height 129
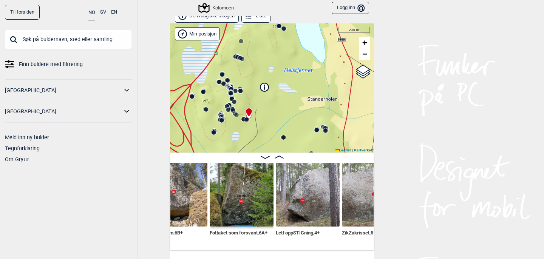
scroll to position [0, 10241]
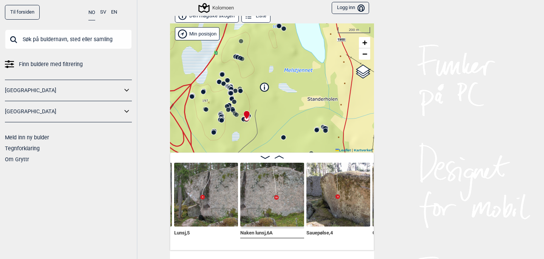
scroll to position [0, 9706]
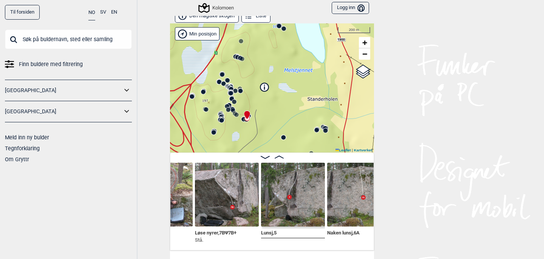
scroll to position [0, 9621]
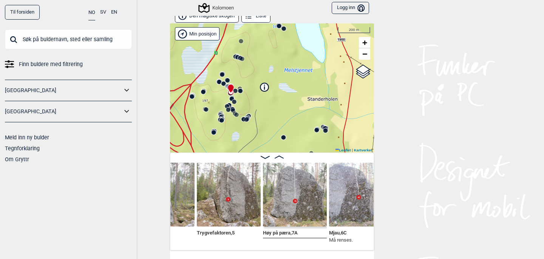
scroll to position [0, 8280]
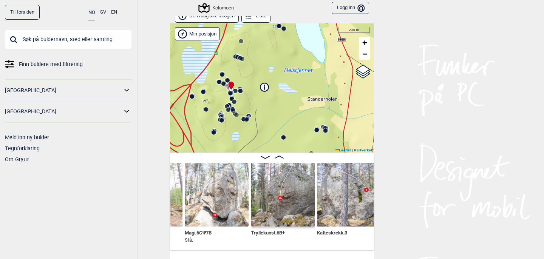
scroll to position [0, 7973]
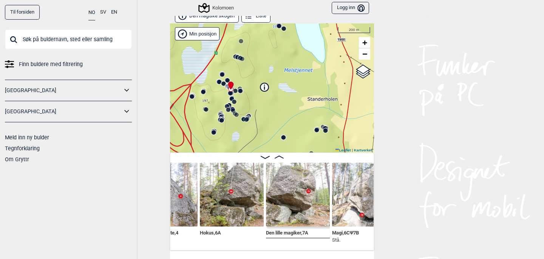
scroll to position [0, 7830]
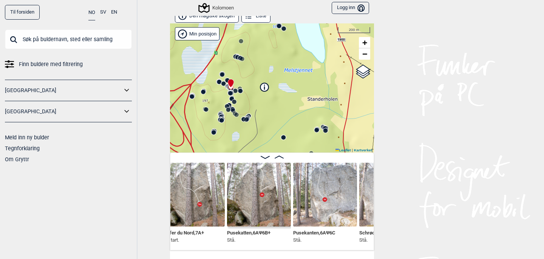
scroll to position [0, 7421]
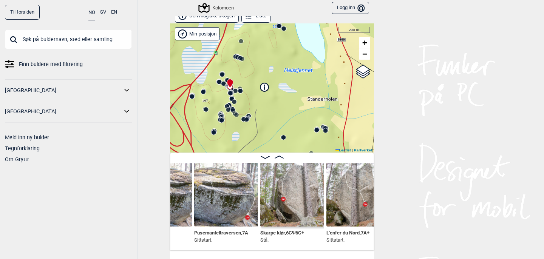
scroll to position [0, 7262]
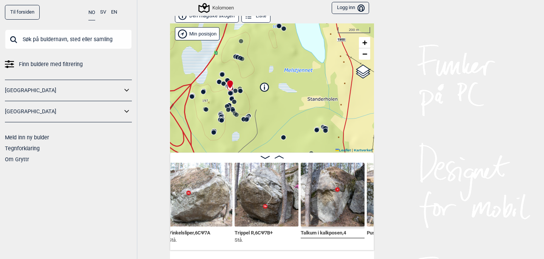
scroll to position [0, 7030]
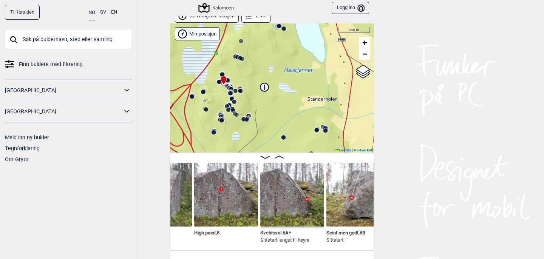
scroll to position [0, 6050]
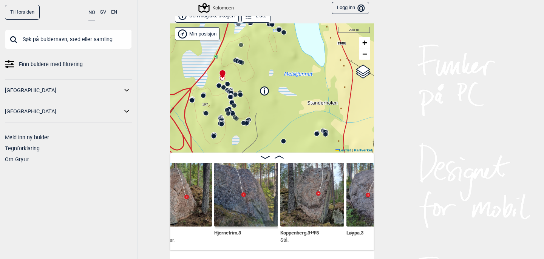
scroll to position [0, 5391]
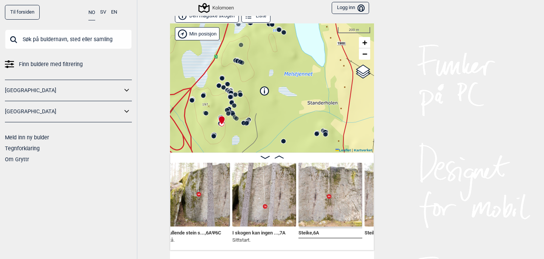
scroll to position [0, 2376]
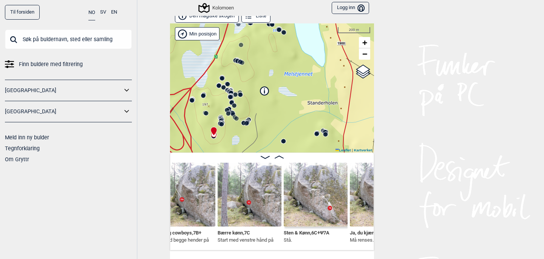
scroll to position [0, 1553]
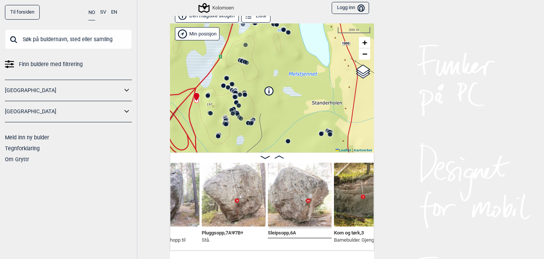
scroll to position [0, 801]
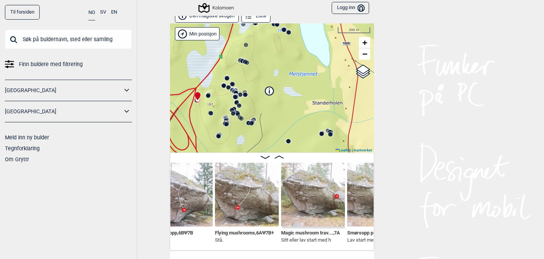
scroll to position [0, 186]
